Goal: Find contact information: Find contact information

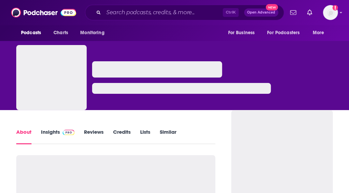
click at [64, 134] on img at bounding box center [69, 132] width 12 height 5
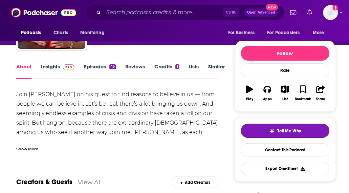
scroll to position [59, 0]
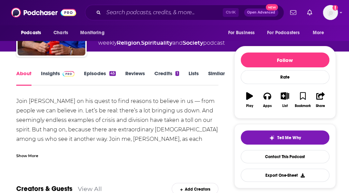
click at [56, 73] on link "Insights" at bounding box center [58, 78] width 34 height 16
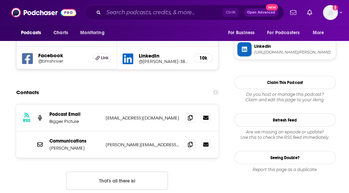
scroll to position [643, 0]
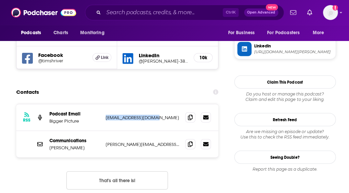
drag, startPoint x: 147, startPoint y: 89, endPoint x: 105, endPoint y: 88, distance: 42.0
click at [105, 104] on div "RSS Podcast Email Bigger Picture [EMAIL_ADDRESS][DOMAIN_NAME] [EMAIL_ADDRESS][D…" at bounding box center [117, 117] width 202 height 27
copy p "[EMAIL_ADDRESS][DOMAIN_NAME]"
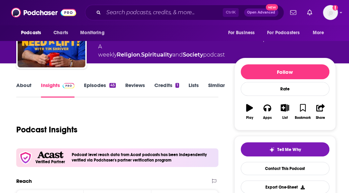
scroll to position [47, 0]
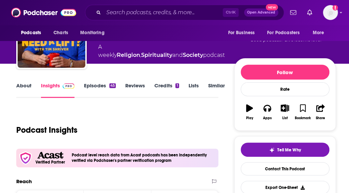
click at [90, 88] on link "Episodes 45" at bounding box center [100, 90] width 32 height 16
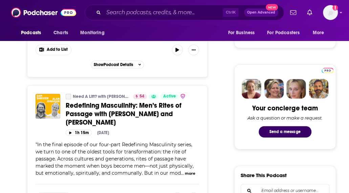
scroll to position [317, 0]
